Goal: Transaction & Acquisition: Purchase product/service

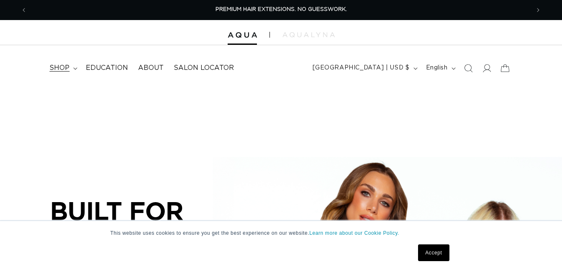
click at [71, 65] on summary "shop" at bounding box center [62, 68] width 36 height 19
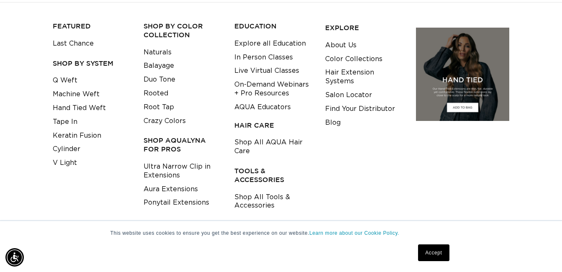
scroll to position [0, 503]
click at [89, 136] on link "Keratin Fusion" at bounding box center [77, 136] width 49 height 14
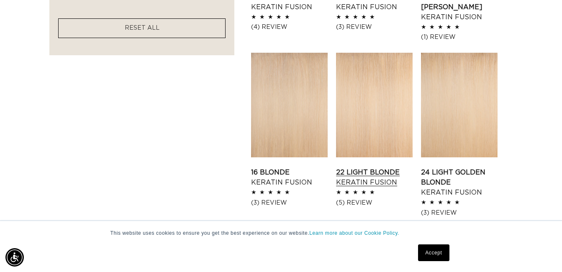
scroll to position [0, 503]
click at [337, 167] on link "22 Light Blonde Keratin Fusion" at bounding box center [374, 177] width 77 height 20
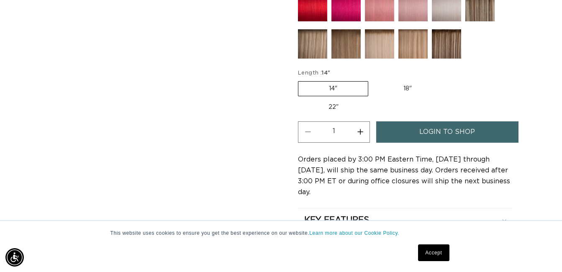
scroll to position [0, 1005]
click at [327, 109] on label "22" Variant sold out or unavailable" at bounding box center [333, 107] width 71 height 14
click at [446, 80] on input "22" Variant sold out or unavailable" at bounding box center [446, 79] width 0 height 0
radio input "true"
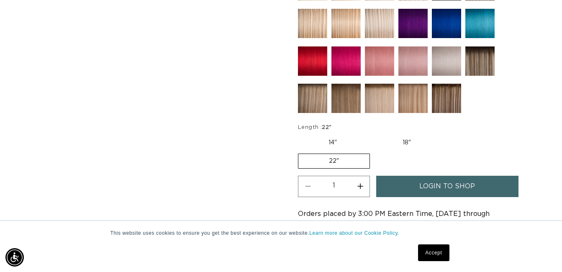
scroll to position [460, 0]
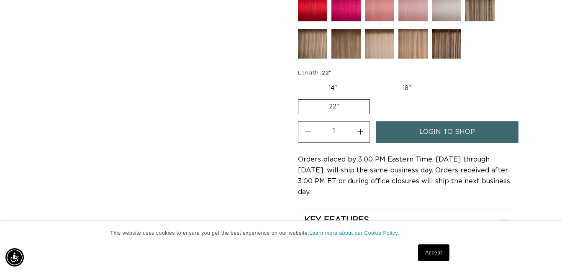
click at [471, 131] on span "login to shop" at bounding box center [447, 131] width 56 height 21
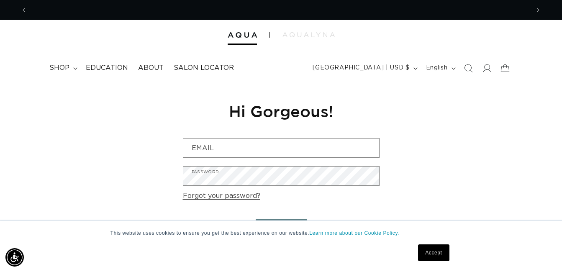
scroll to position [0, 503]
